Goal: Find specific page/section: Find specific page/section

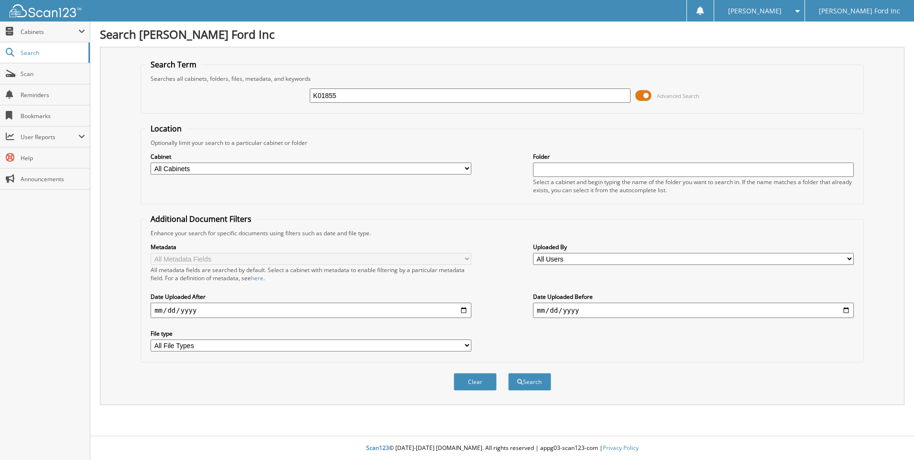
type input "K01855"
click at [508, 373] on button "Search" at bounding box center [529, 382] width 43 height 18
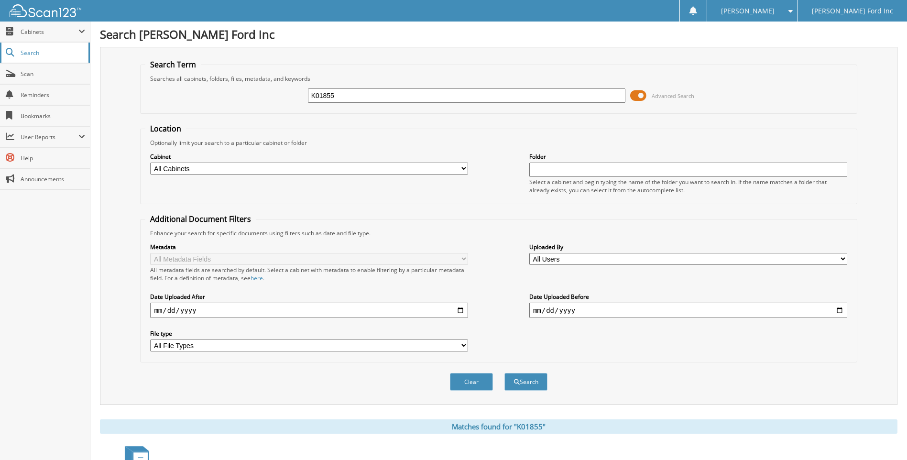
click at [22, 52] on span "Search" at bounding box center [52, 53] width 63 height 8
